Goal: Book appointment/travel/reservation

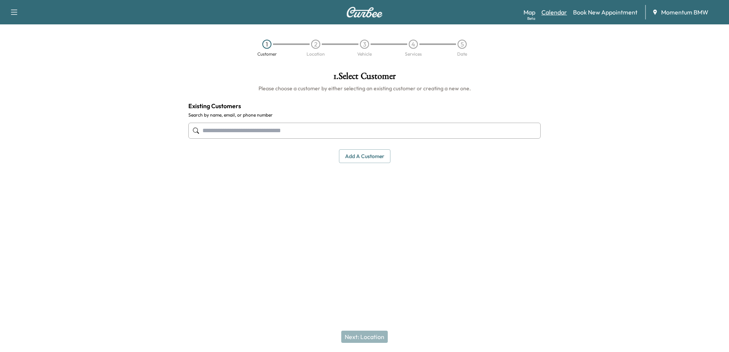
click at [550, 12] on link "Calendar" at bounding box center [555, 12] width 26 height 9
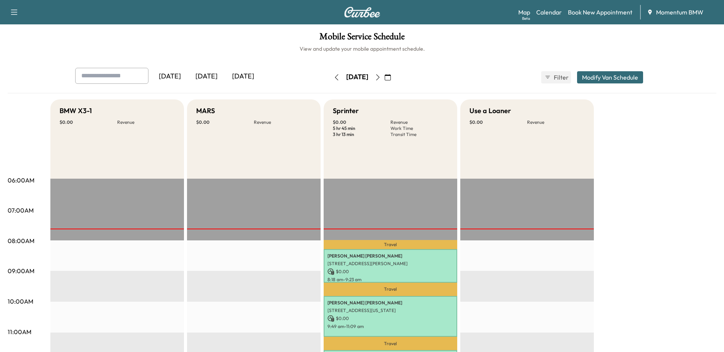
click at [381, 76] on icon "button" at bounding box center [378, 77] width 6 height 6
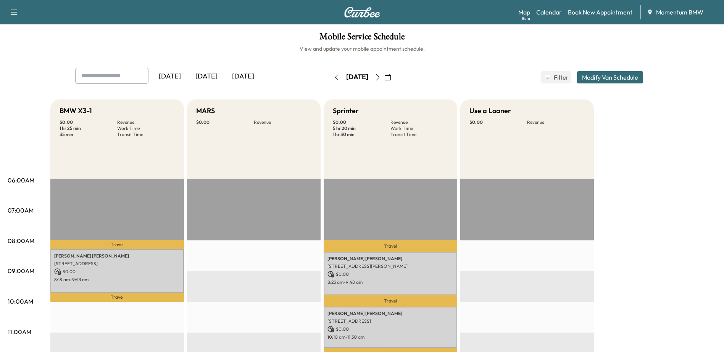
click at [379, 76] on icon "button" at bounding box center [377, 77] width 3 height 6
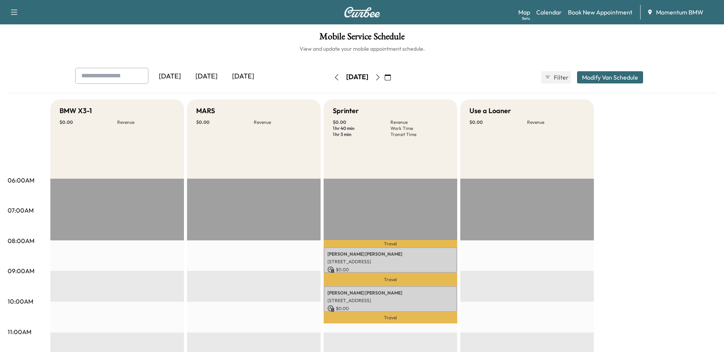
click at [381, 75] on icon "button" at bounding box center [378, 77] width 6 height 6
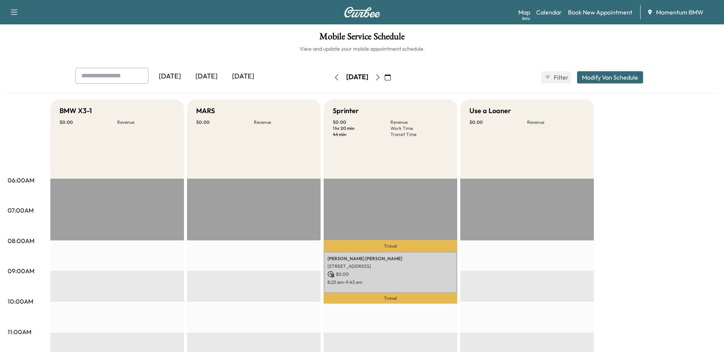
click at [381, 76] on icon "button" at bounding box center [378, 77] width 6 height 6
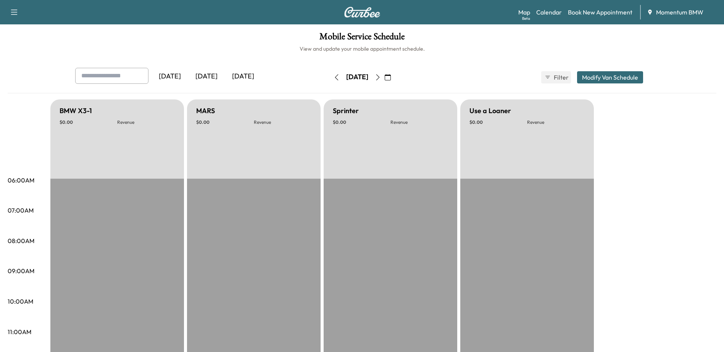
click at [384, 76] on button "button" at bounding box center [377, 77] width 13 height 12
click at [381, 76] on icon "button" at bounding box center [378, 77] width 6 height 6
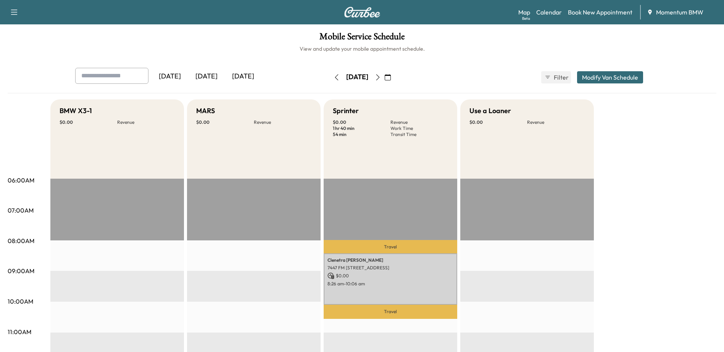
click at [379, 75] on icon "button" at bounding box center [377, 77] width 3 height 6
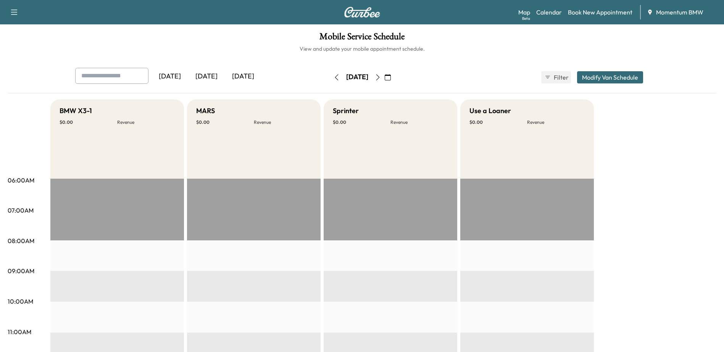
click at [381, 76] on icon "button" at bounding box center [378, 77] width 6 height 6
drag, startPoint x: 632, startPoint y: 151, endPoint x: 640, endPoint y: 145, distance: 10.3
